Goal: Connect with others: Participate in discussion

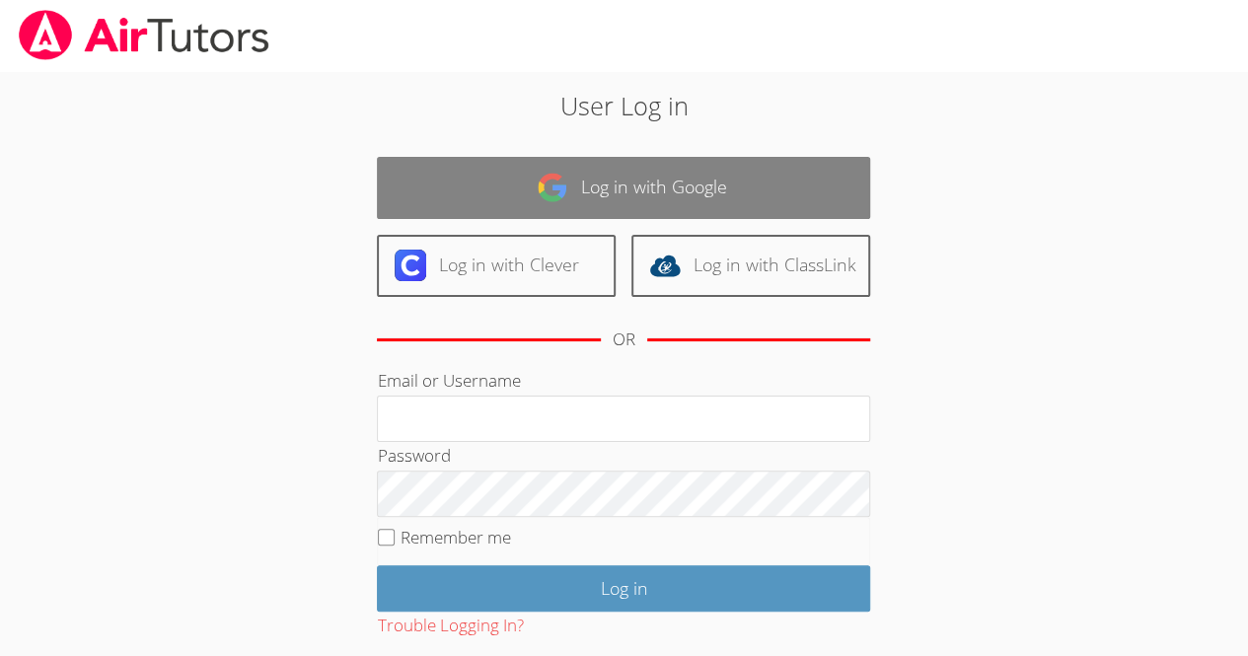
click at [730, 186] on link "Log in with Google" at bounding box center [623, 188] width 493 height 62
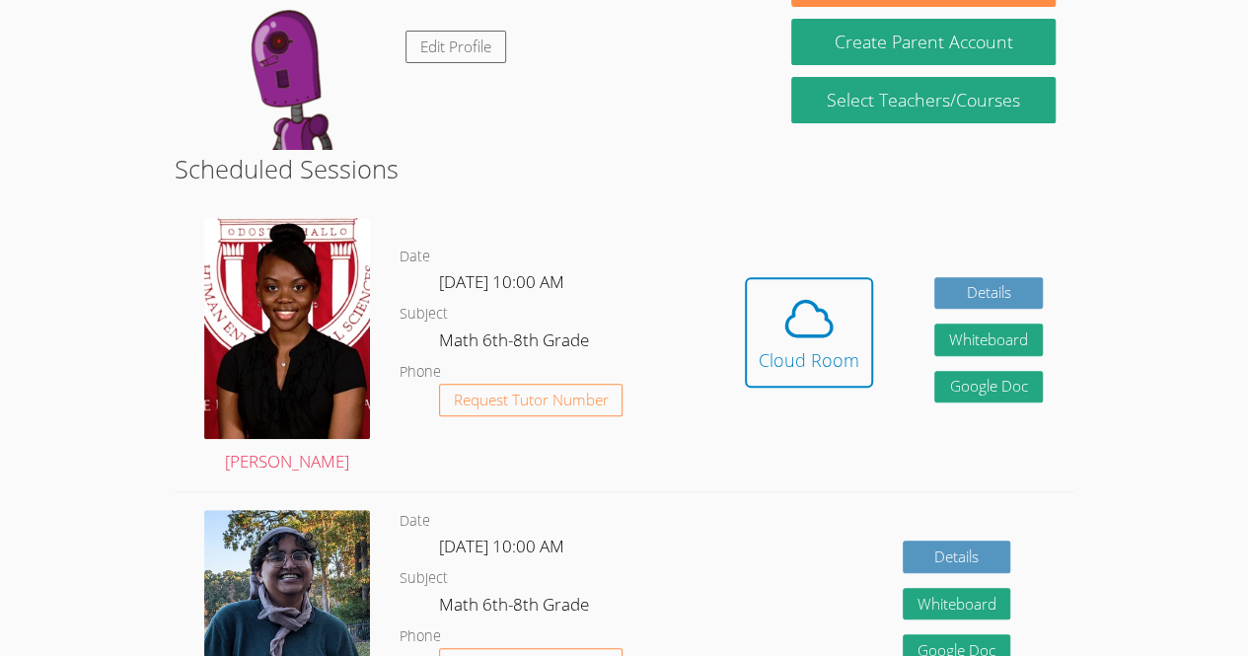
scroll to position [237, 0]
click at [831, 330] on icon at bounding box center [809, 318] width 45 height 35
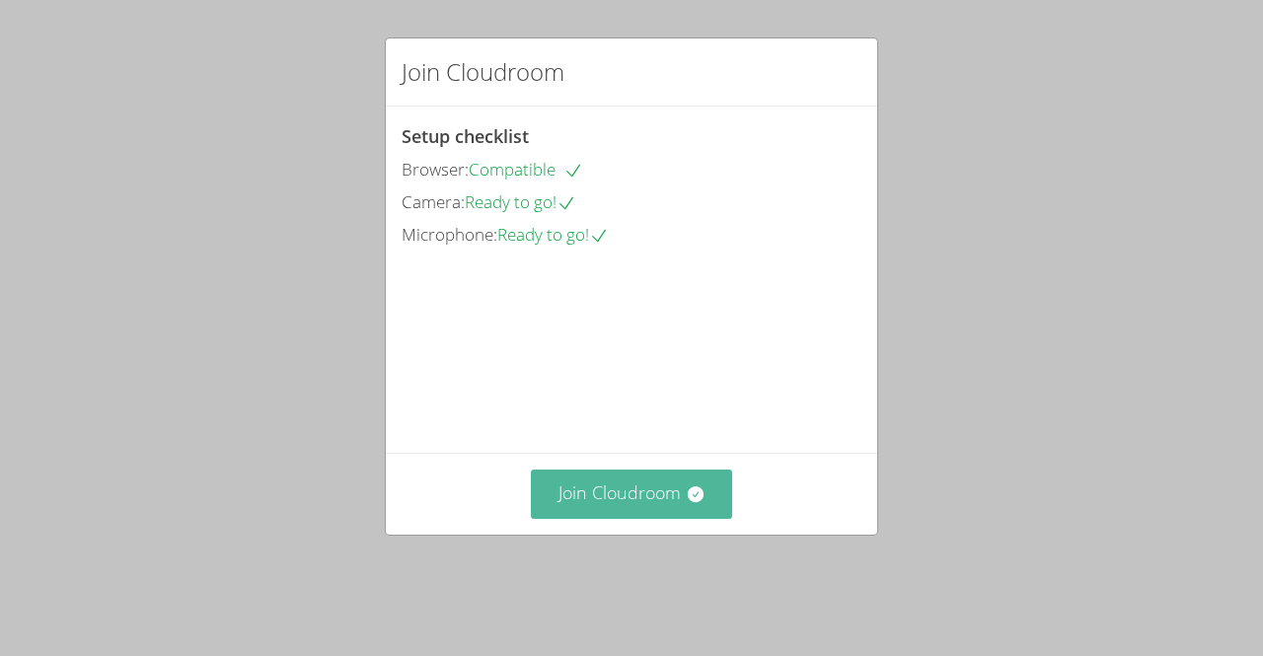
click at [637, 518] on button "Join Cloudroom" at bounding box center [632, 494] width 202 height 48
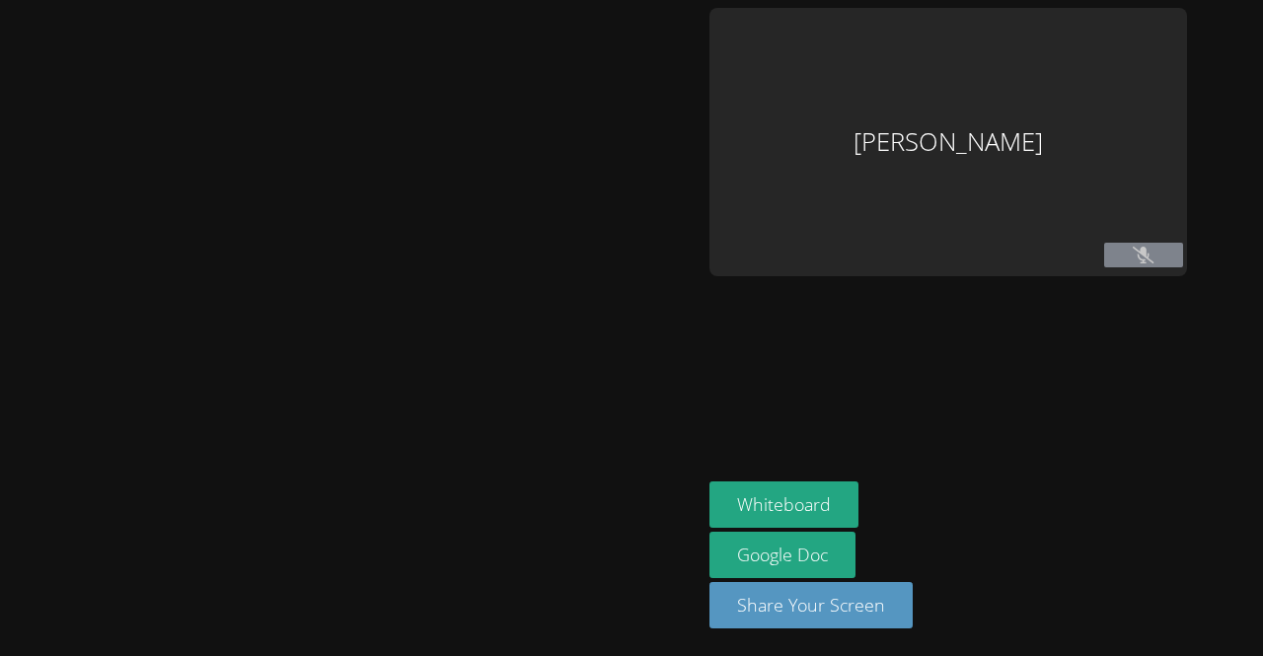
click at [1134, 261] on icon at bounding box center [1143, 255] width 21 height 17
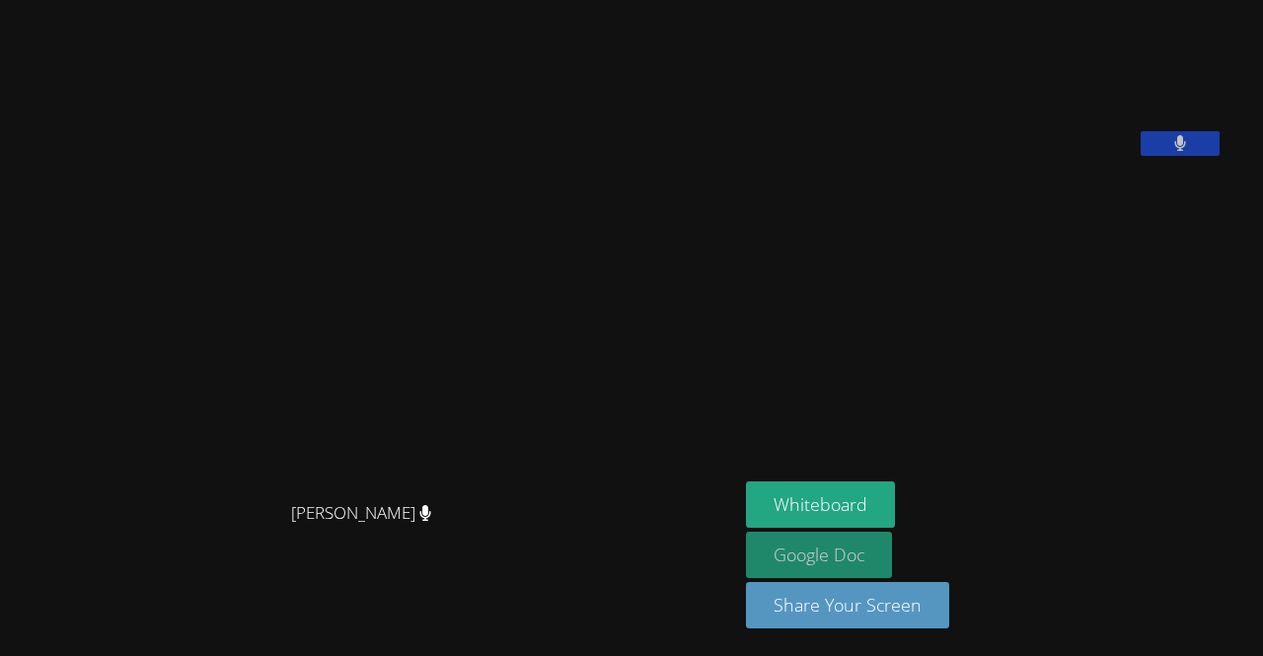
click at [892, 556] on link "Google Doc" at bounding box center [819, 555] width 146 height 46
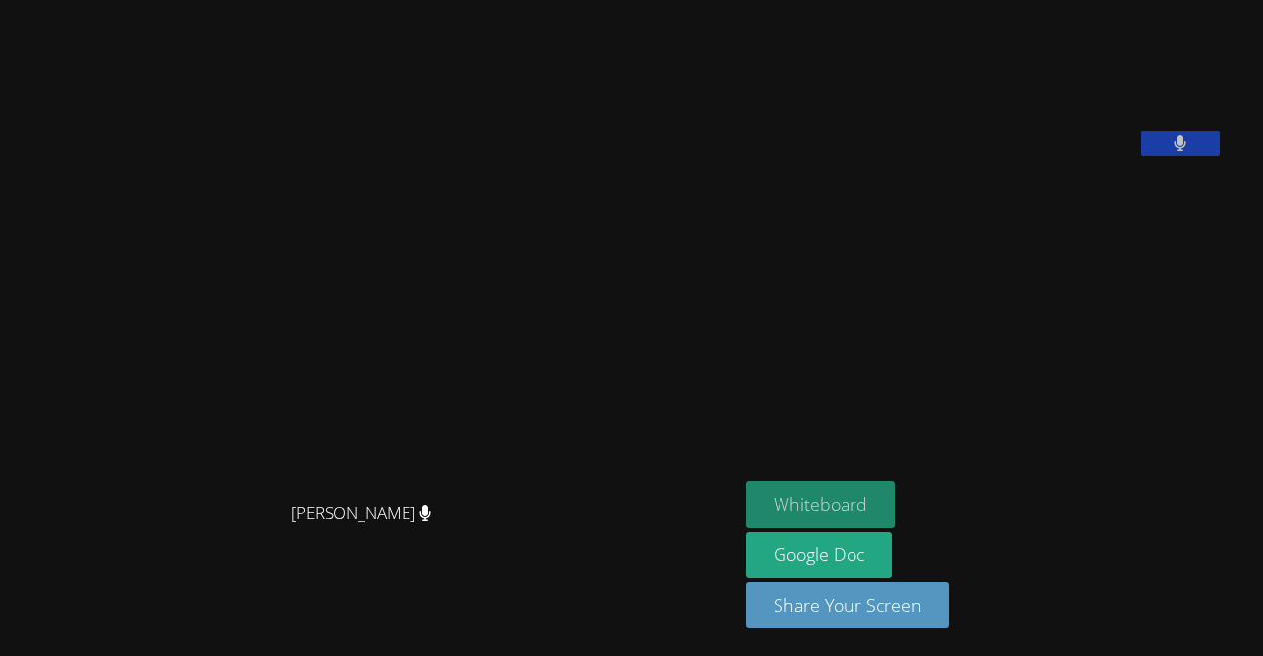
click at [886, 525] on button "Whiteboard" at bounding box center [820, 505] width 149 height 46
